Goal: Task Accomplishment & Management: Use online tool/utility

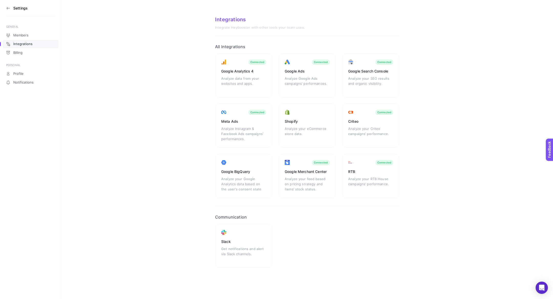
click at [7, 6] on section "Settings" at bounding box center [30, 8] width 49 height 16
click at [8, 9] on icon at bounding box center [8, 8] width 4 height 4
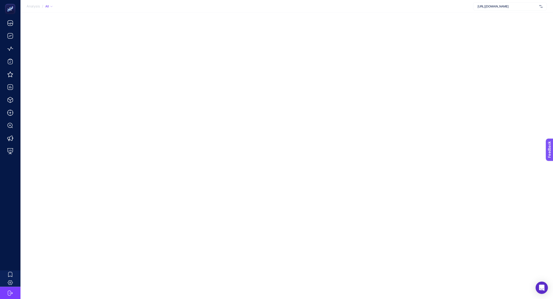
click at [488, 10] on div "[URL][DOMAIN_NAME]" at bounding box center [510, 6] width 74 height 8
type input "pinar"
click at [480, 18] on span "[URL][DOMAIN_NAME]" at bounding box center [492, 17] width 31 height 4
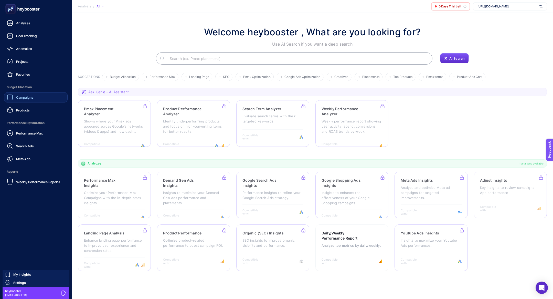
click at [36, 97] on link "Campaigns" at bounding box center [35, 97] width 63 height 10
